Goal: Task Accomplishment & Management: Manage account settings

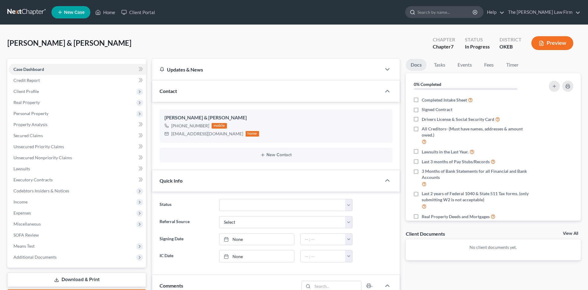
click at [448, 12] on input "search" at bounding box center [446, 11] width 56 height 11
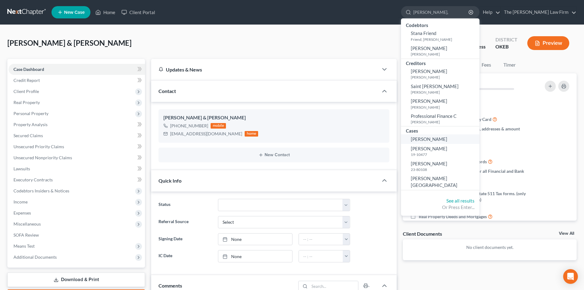
type input "[PERSON_NAME],"
click at [447, 140] on span "[PERSON_NAME]" at bounding box center [429, 139] width 36 height 6
select select "0"
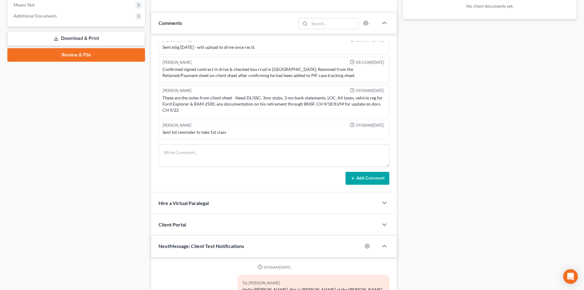
scroll to position [306, 0]
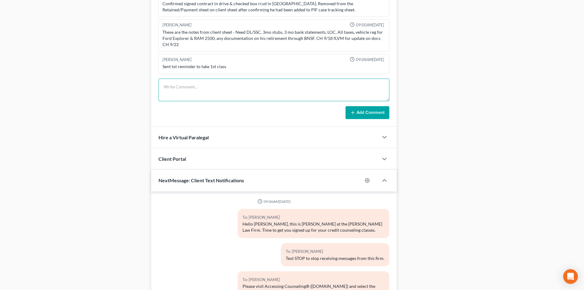
click at [190, 82] on textarea at bounding box center [273, 89] width 231 height 23
click at [227, 95] on textarea "Appears to be over income for Chpt 13 via quick means testing. Added to means t…" at bounding box center [273, 89] width 231 height 23
type textarea "Appears to be over income for Chpt 13 via quick means testing. Added to means t…"
click at [364, 115] on button "Add Comment" at bounding box center [367, 112] width 44 height 13
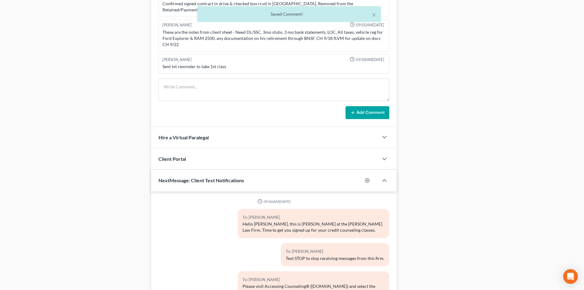
scroll to position [147, 0]
